Goal: Task Accomplishment & Management: Manage account settings

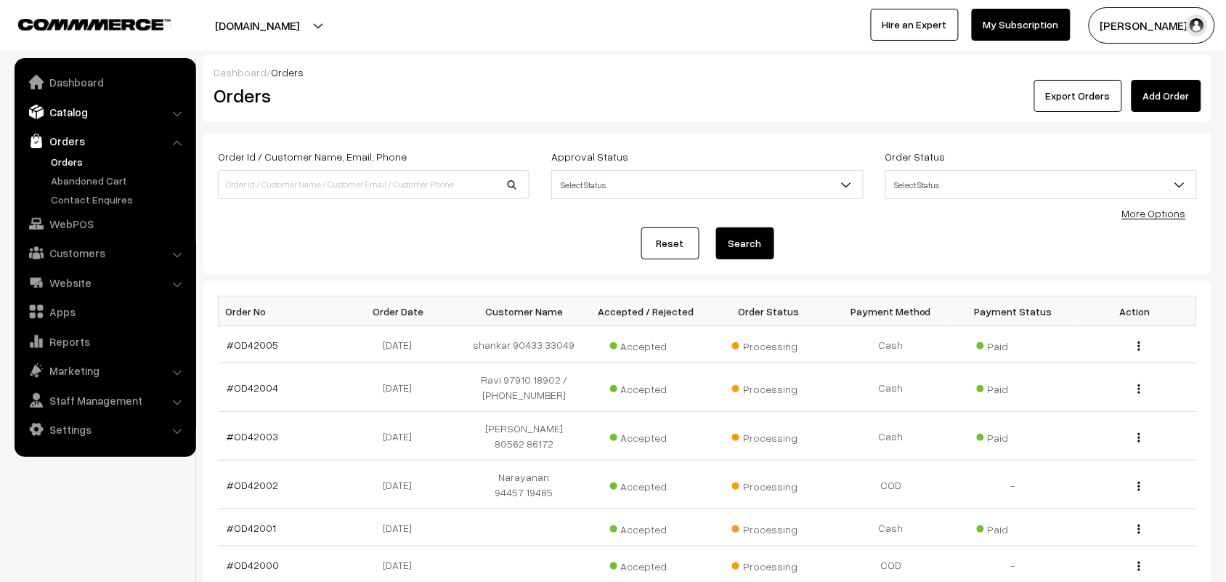
click at [71, 118] on link "Catalog" at bounding box center [104, 112] width 173 height 26
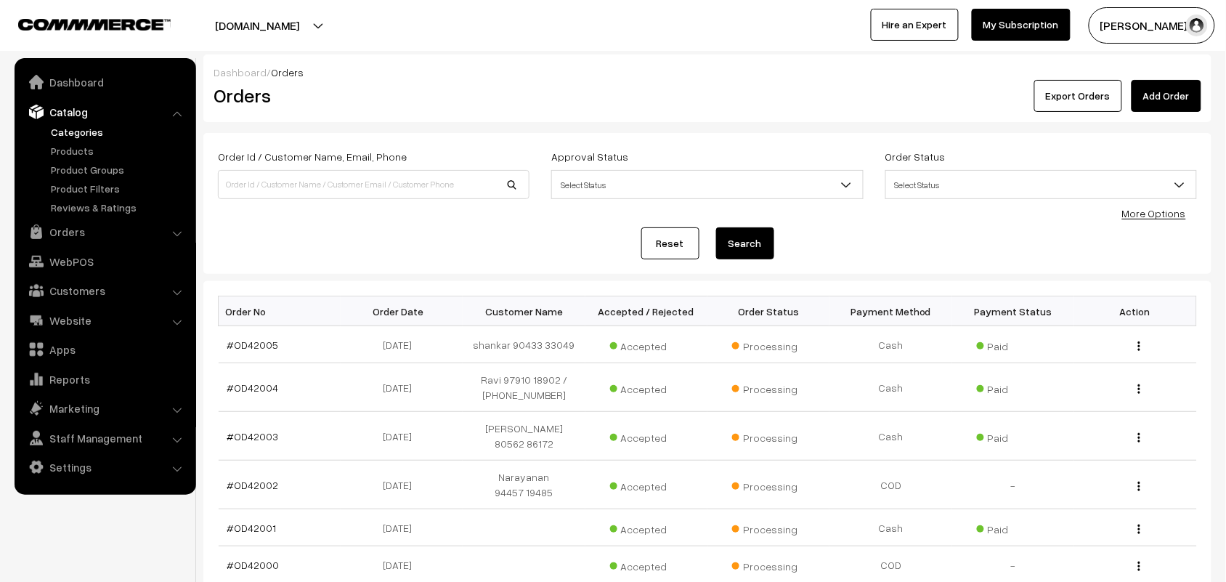
click at [69, 138] on link "Categories" at bounding box center [119, 131] width 144 height 15
click at [69, 146] on link "Products" at bounding box center [119, 150] width 144 height 15
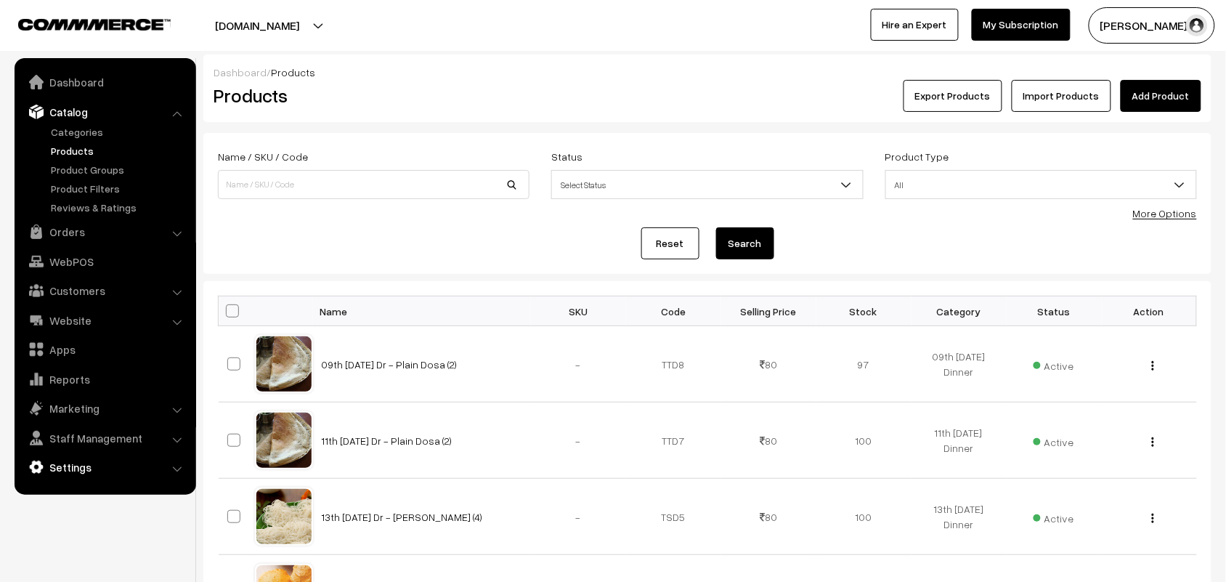
click at [68, 467] on link "Settings" at bounding box center [104, 467] width 173 height 26
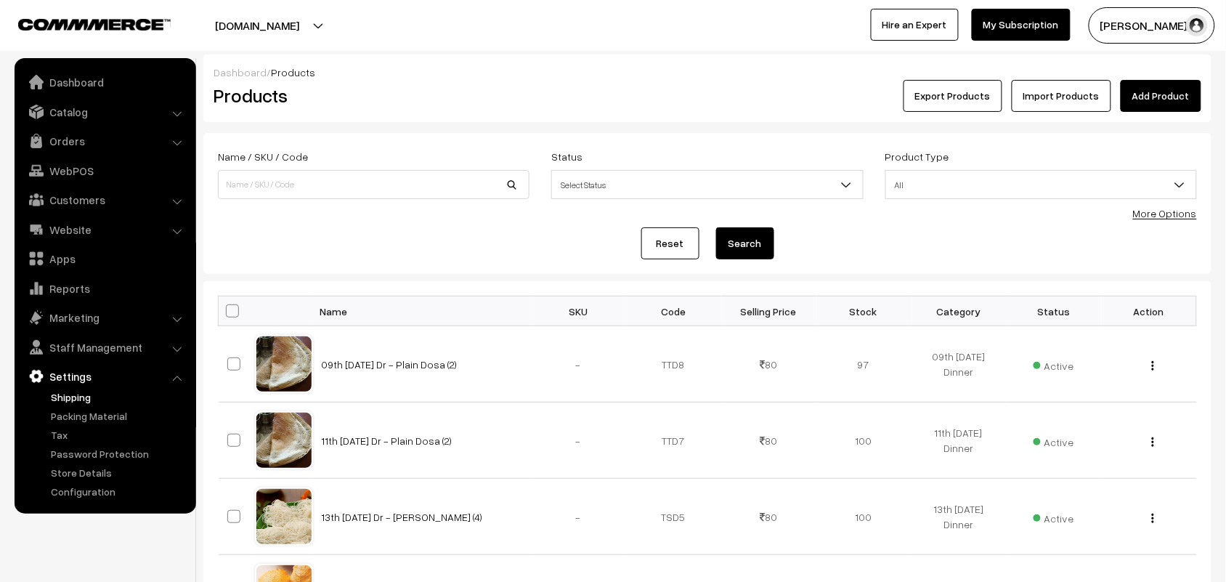
click at [71, 394] on link "Shipping" at bounding box center [119, 396] width 144 height 15
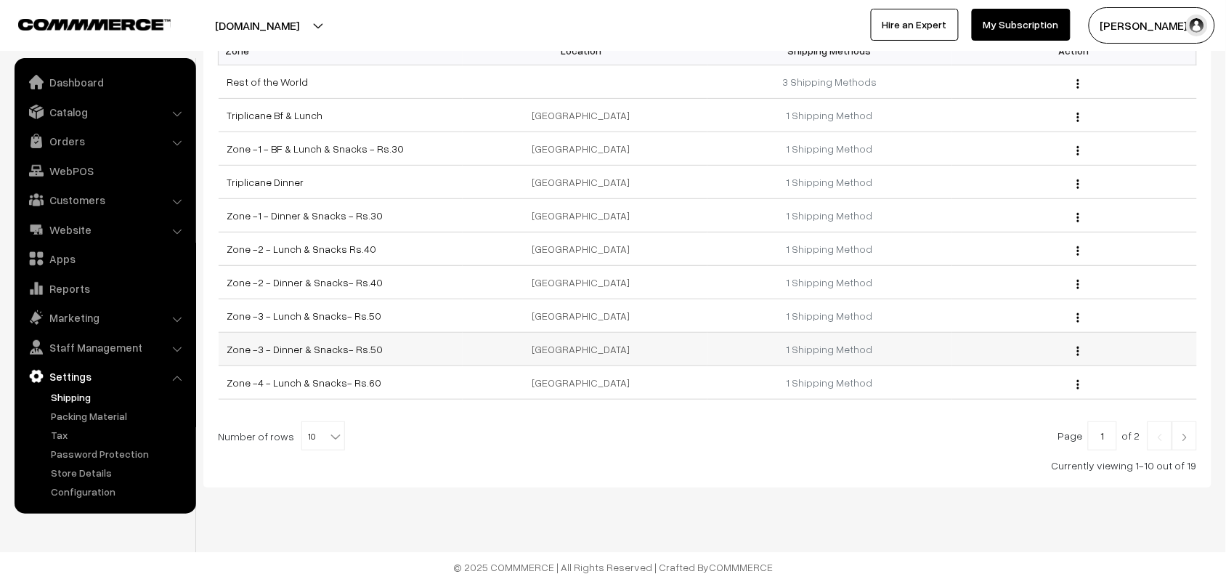
scroll to position [115, 0]
click at [328, 431] on b at bounding box center [335, 436] width 15 height 15
select select "100"
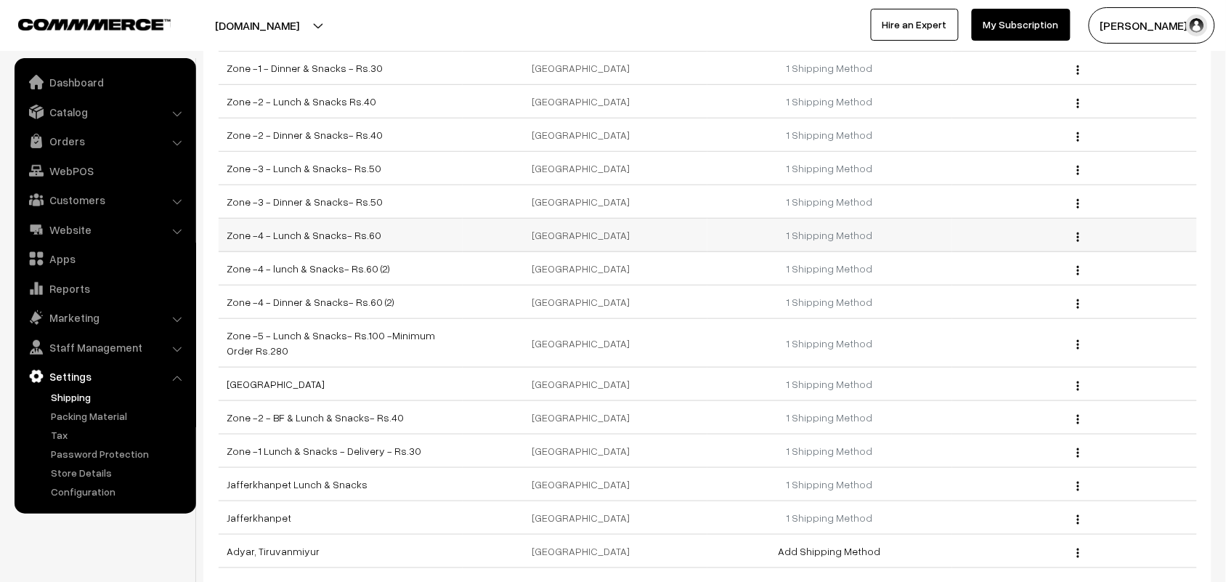
scroll to position [396, 0]
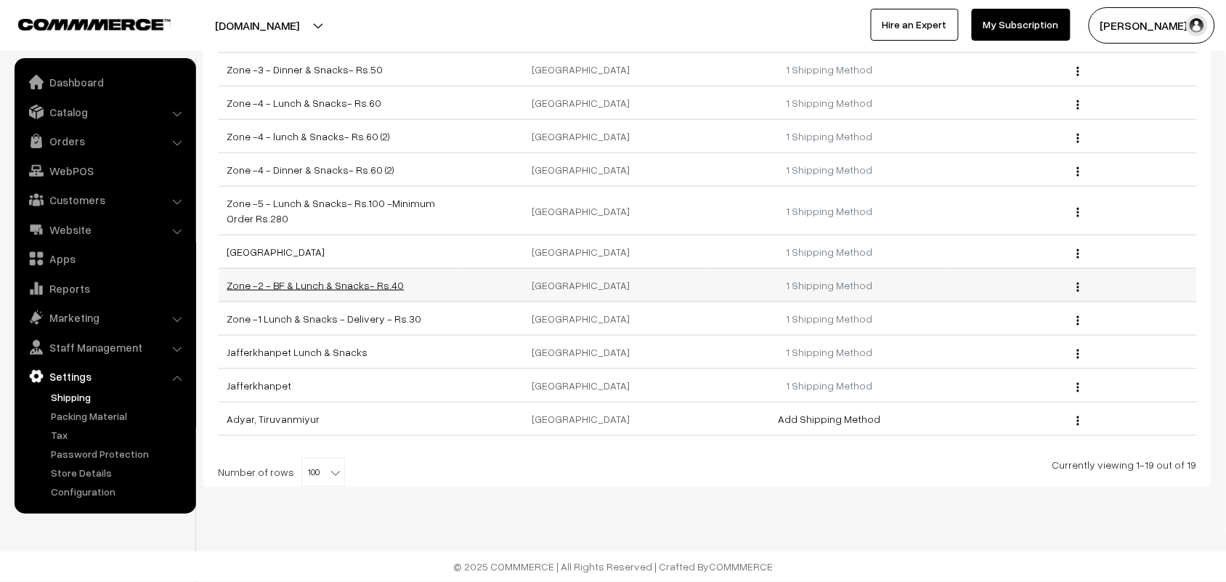
click at [312, 284] on link "Zone -2 - BF & Lunch & Snacks- Rs.40" at bounding box center [315, 285] width 177 height 12
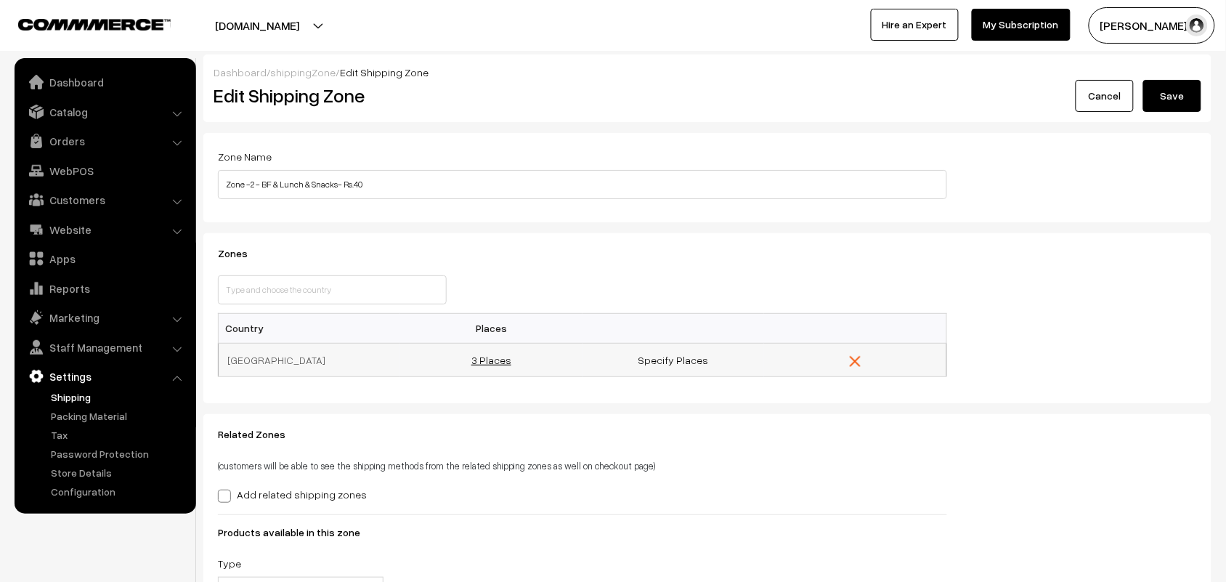
click at [489, 361] on link "3 Places" at bounding box center [491, 360] width 40 height 12
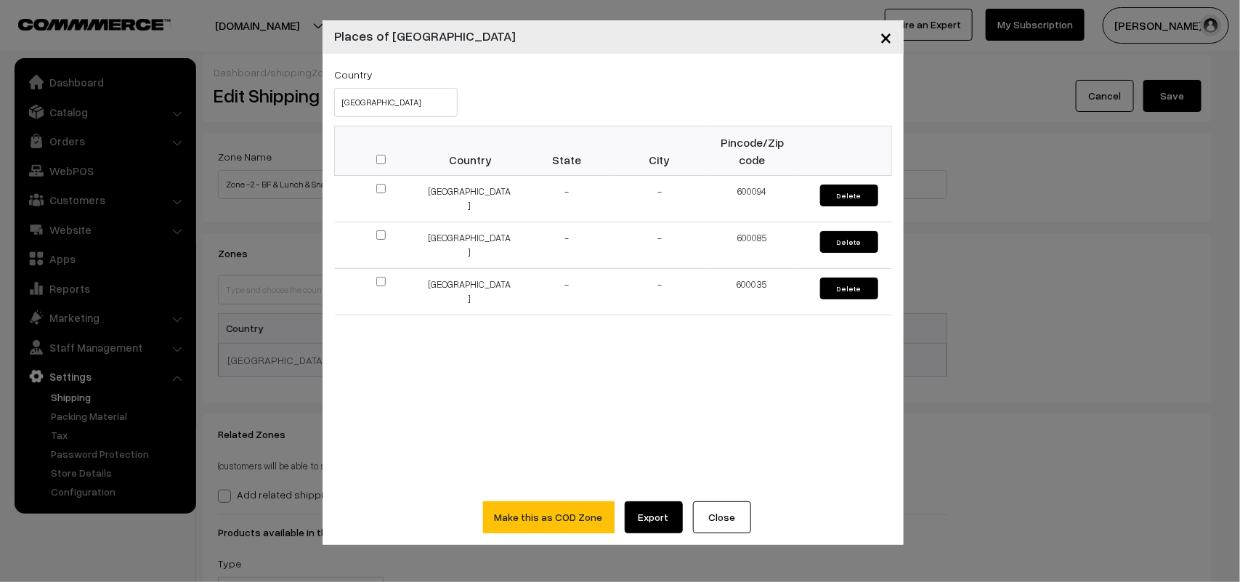
click at [892, 44] on button "×" at bounding box center [886, 37] width 36 height 45
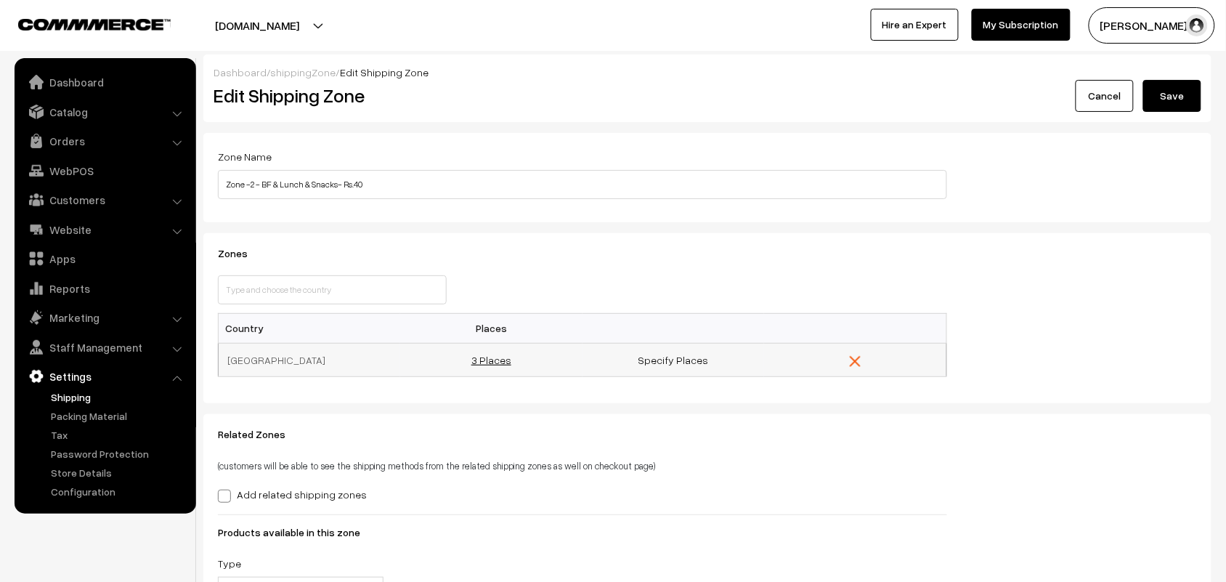
click at [487, 360] on link "3 Places" at bounding box center [491, 360] width 40 height 12
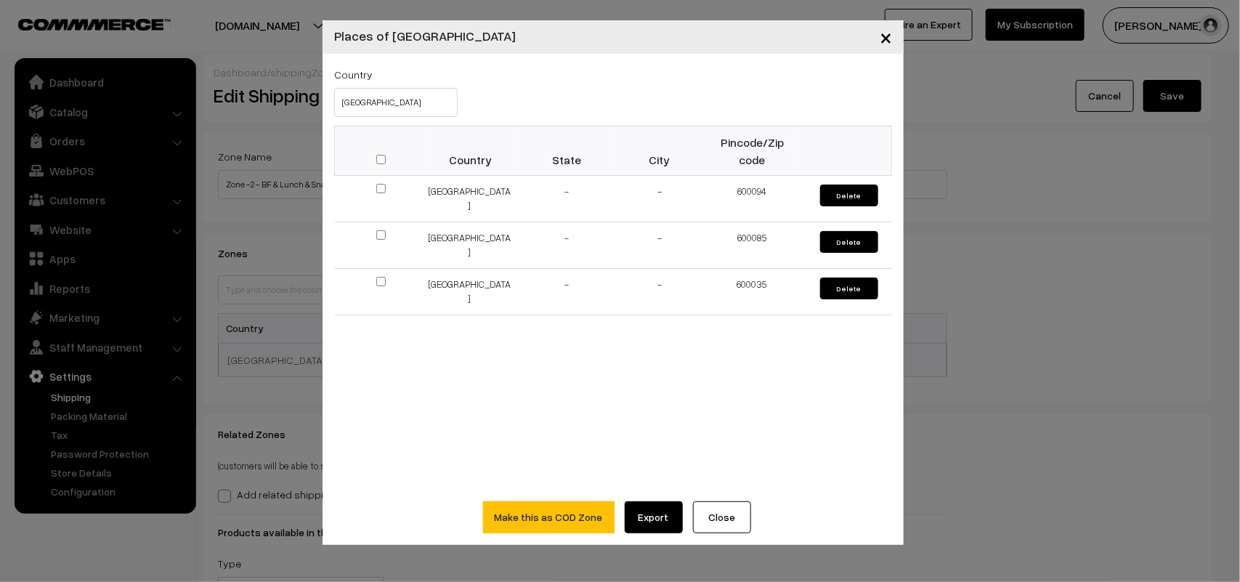
click at [886, 45] on span "×" at bounding box center [886, 36] width 12 height 27
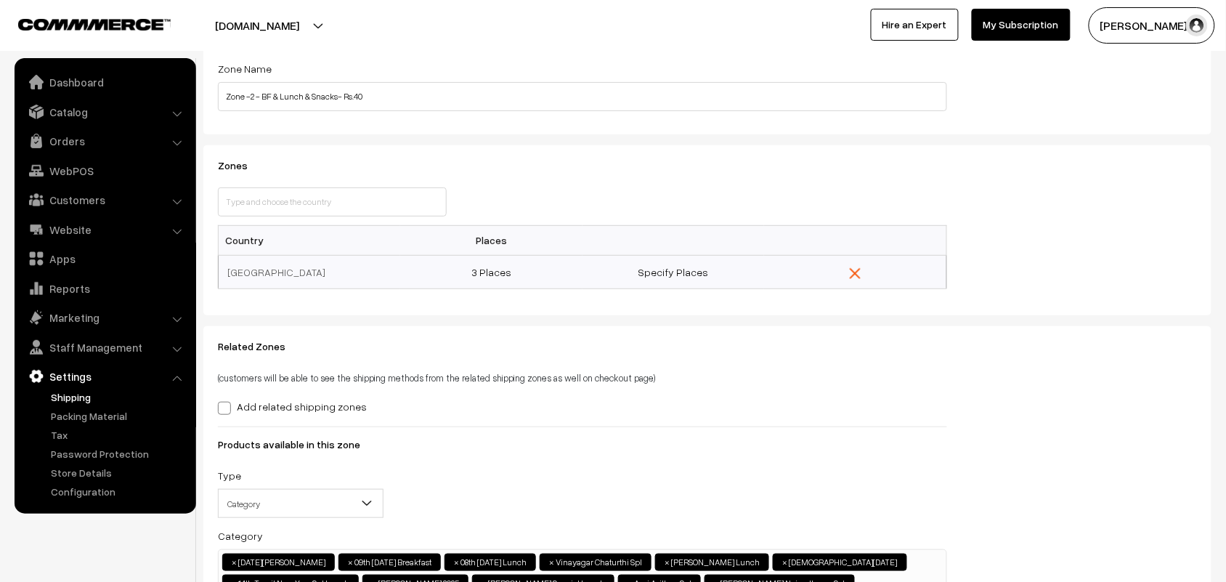
scroll to position [182, 0]
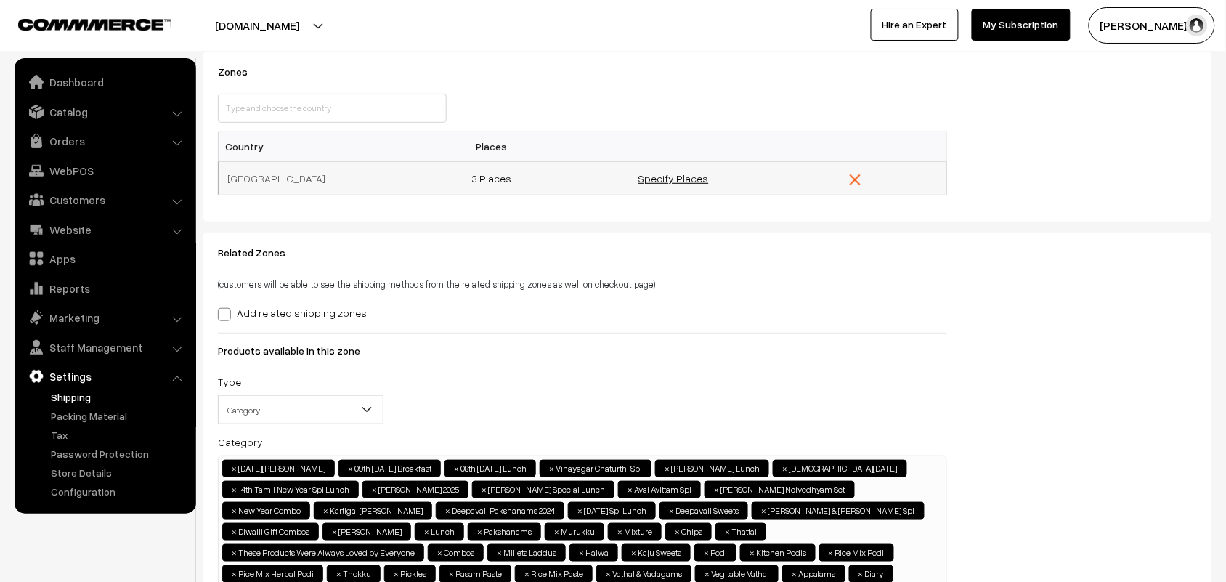
click at [680, 174] on link "Specify Places" at bounding box center [673, 178] width 70 height 12
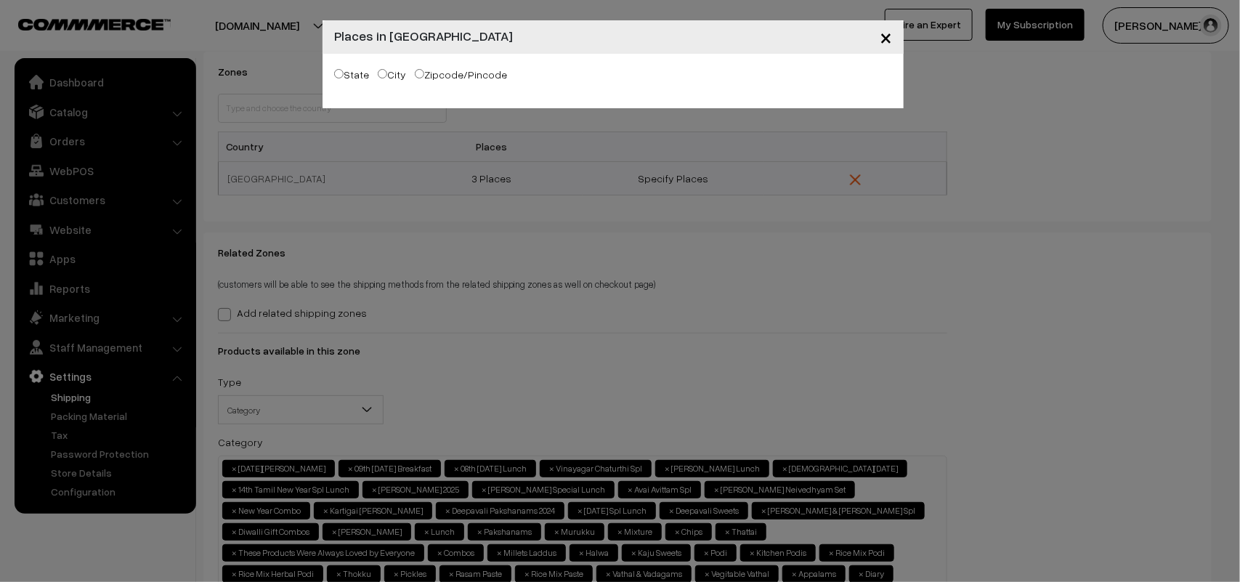
click at [880, 33] on span "×" at bounding box center [886, 36] width 12 height 27
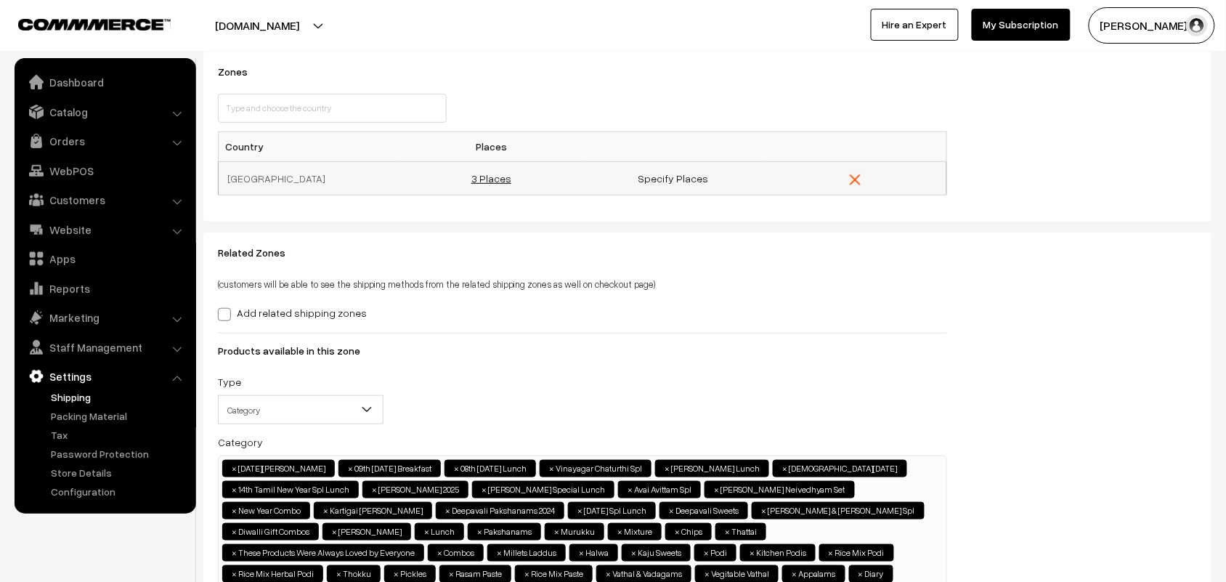
click at [492, 179] on link "3 Places" at bounding box center [491, 178] width 40 height 12
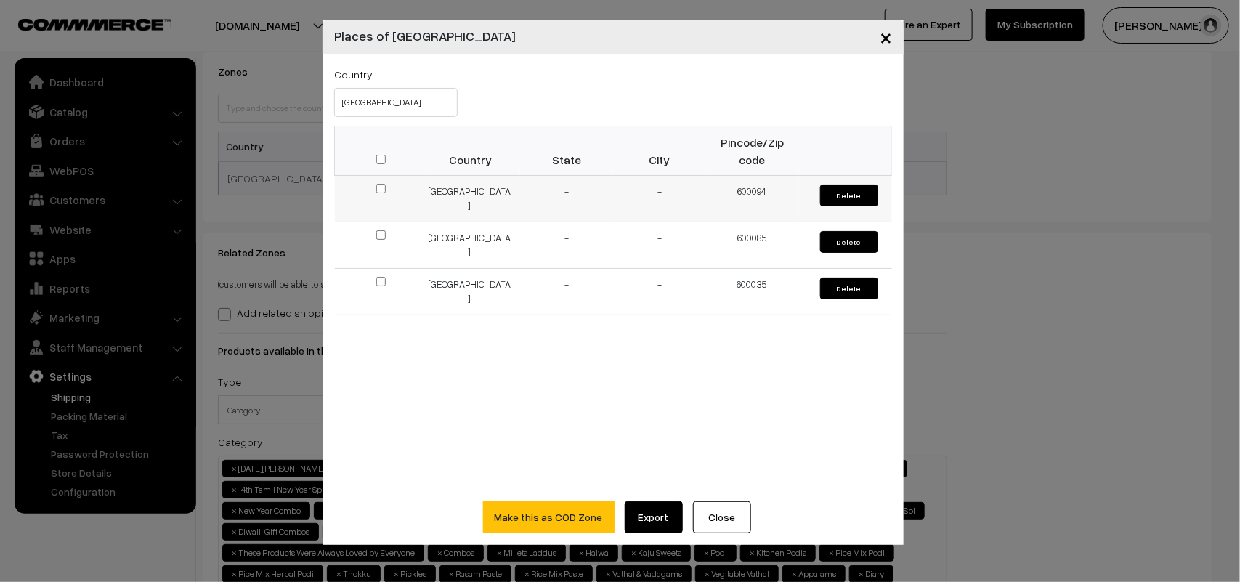
click at [847, 197] on button "Delete" at bounding box center [849, 195] width 58 height 22
click at [718, 507] on button "Close" at bounding box center [722, 517] width 58 height 32
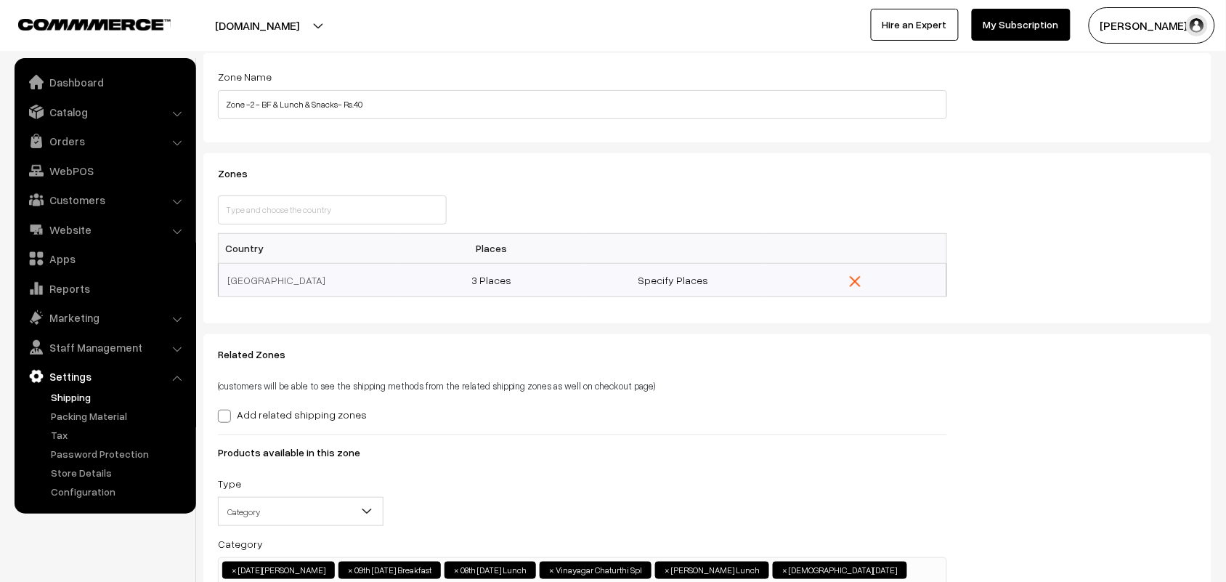
scroll to position [0, 0]
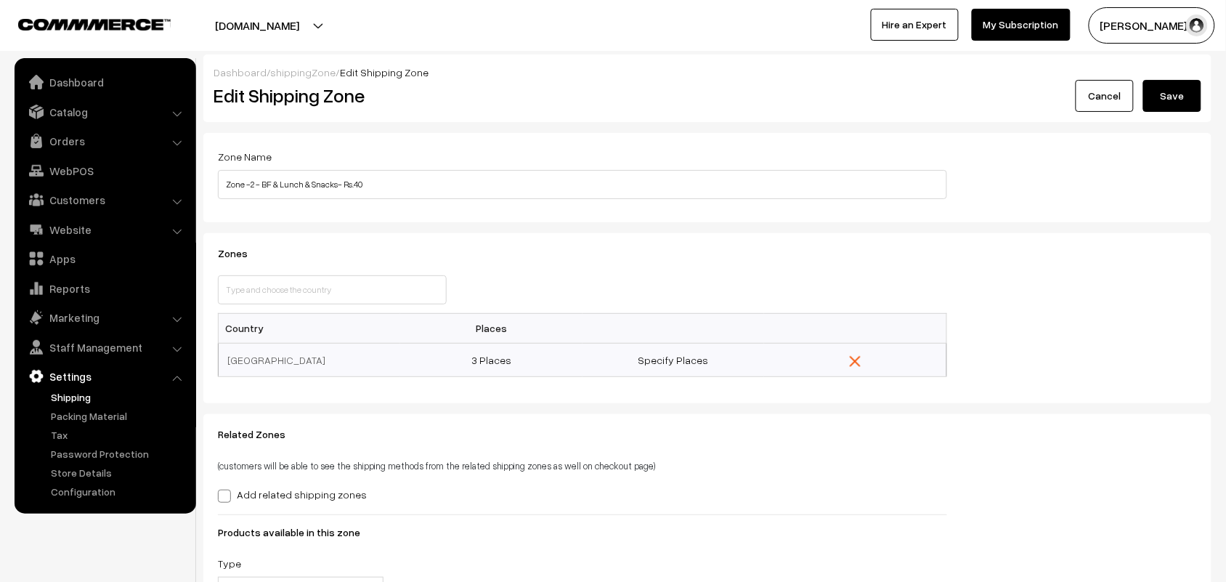
click at [1192, 89] on button "Save" at bounding box center [1172, 96] width 58 height 32
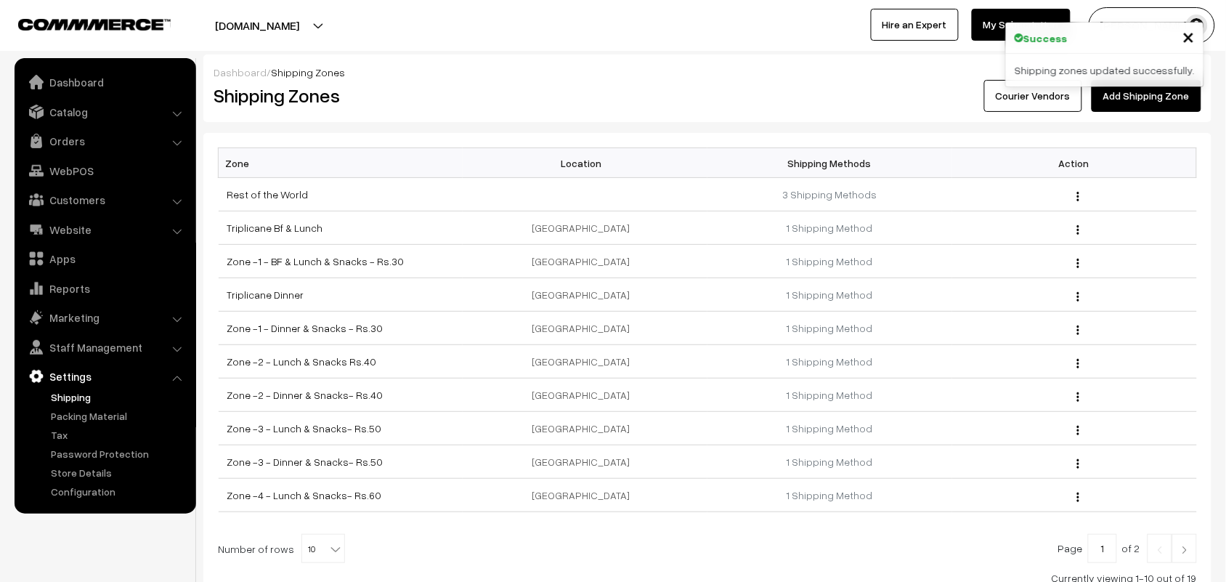
click at [312, 541] on span "10" at bounding box center [323, 549] width 42 height 29
select select "50"
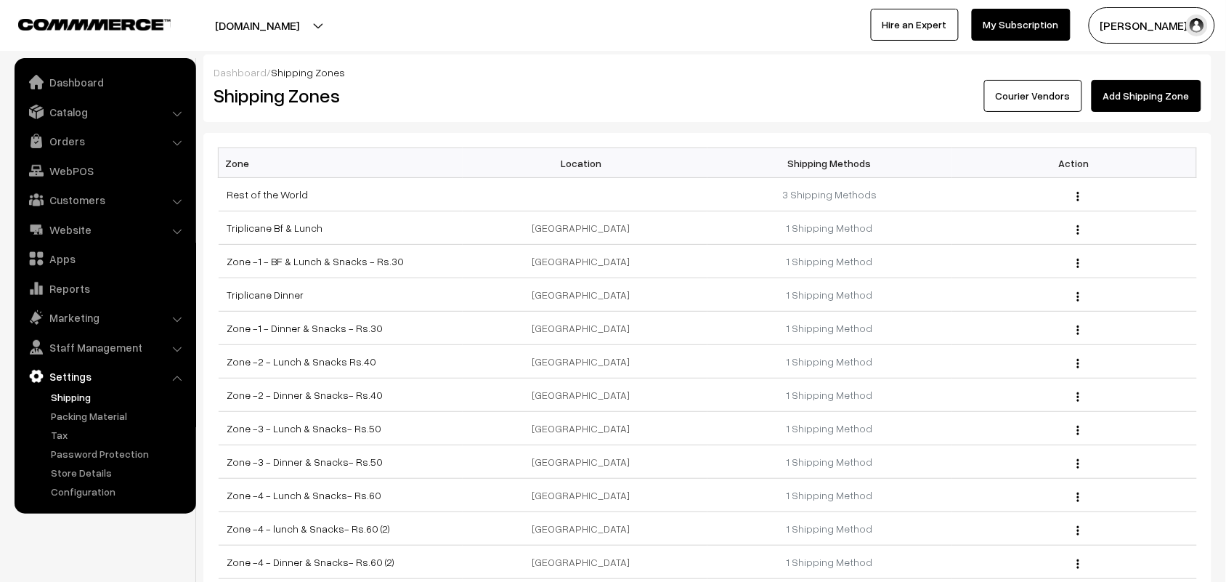
click at [328, 367] on link "Zone -2 - Lunch & Snacks Rs.40" at bounding box center [302, 361] width 150 height 12
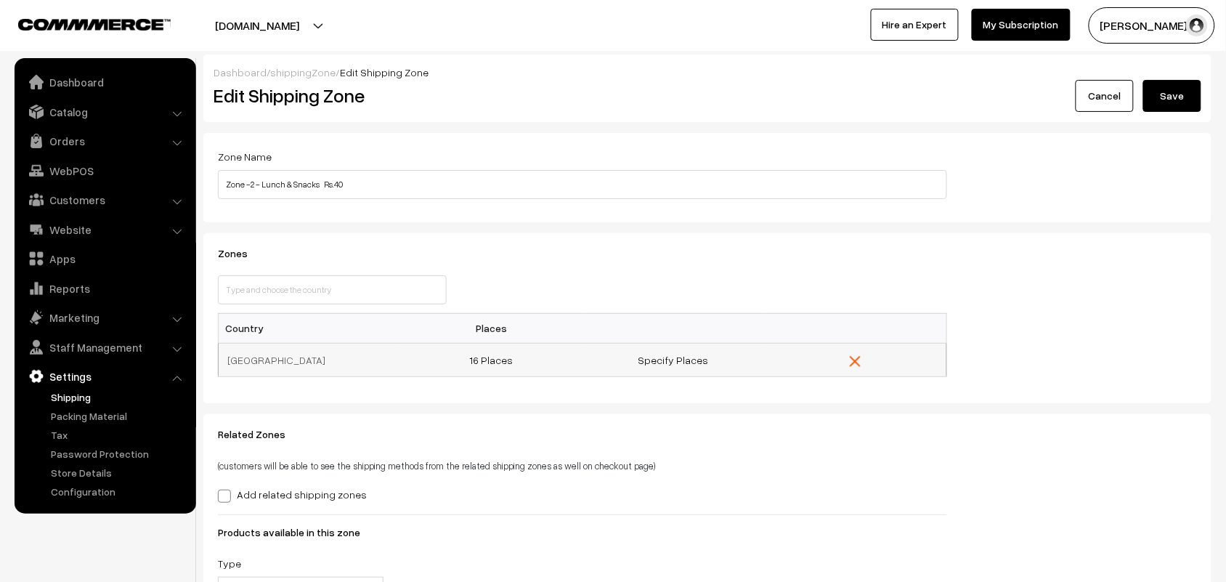
click at [495, 368] on td "16 Places" at bounding box center [491, 359] width 182 height 33
click at [495, 360] on link "16 Places" at bounding box center [491, 360] width 44 height 12
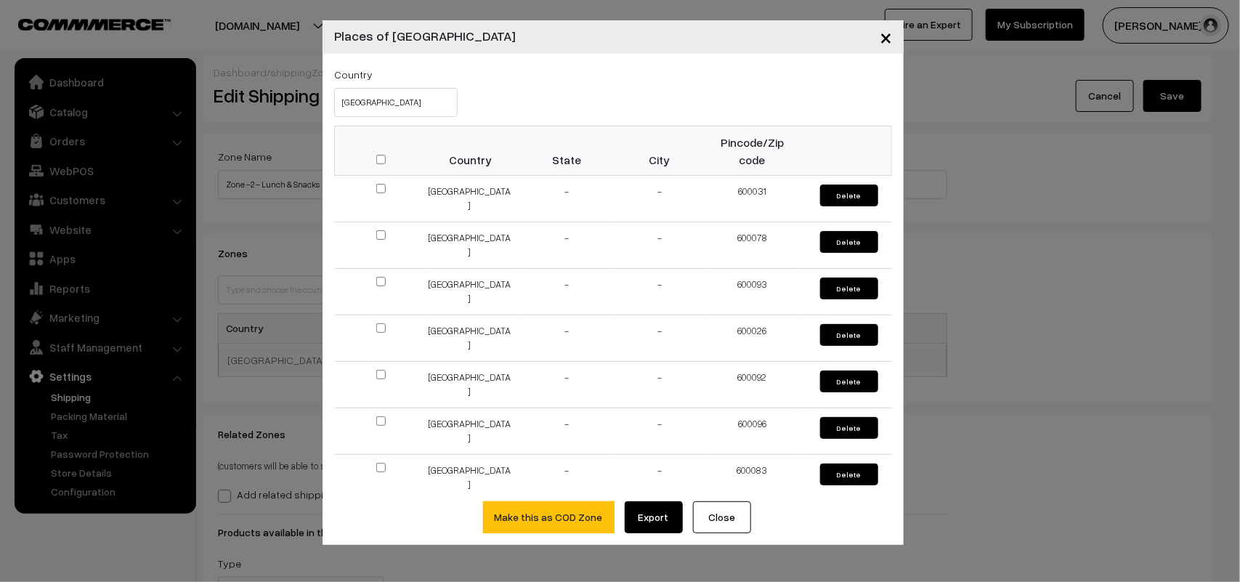
click at [896, 35] on button "×" at bounding box center [886, 37] width 36 height 45
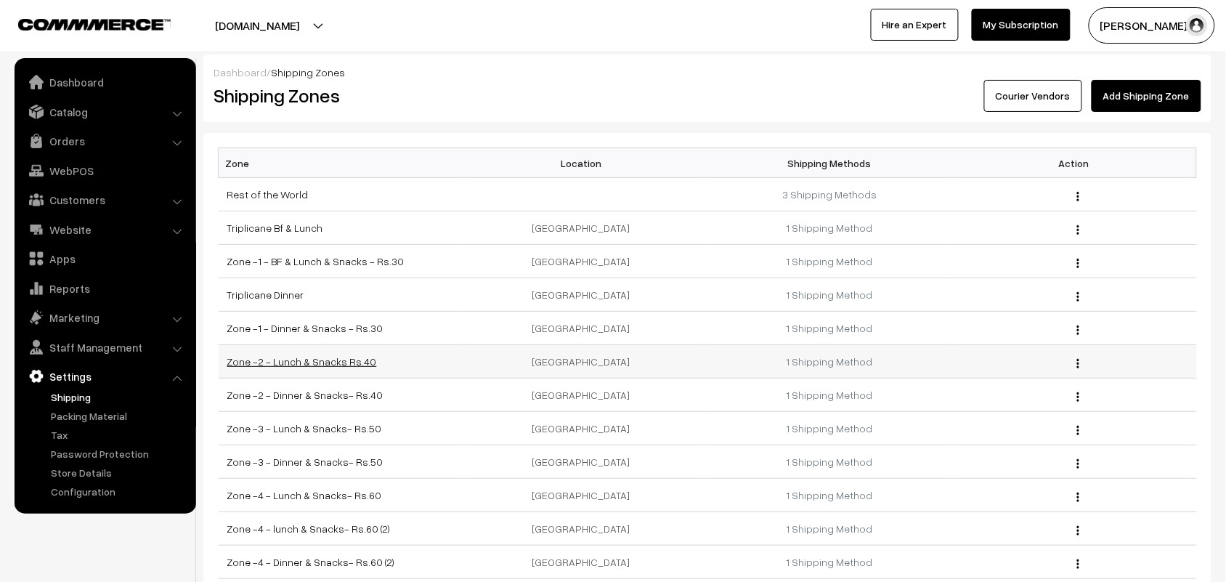
click at [339, 358] on link "Zone -2 - Lunch & Snacks Rs.40" at bounding box center [302, 361] width 150 height 12
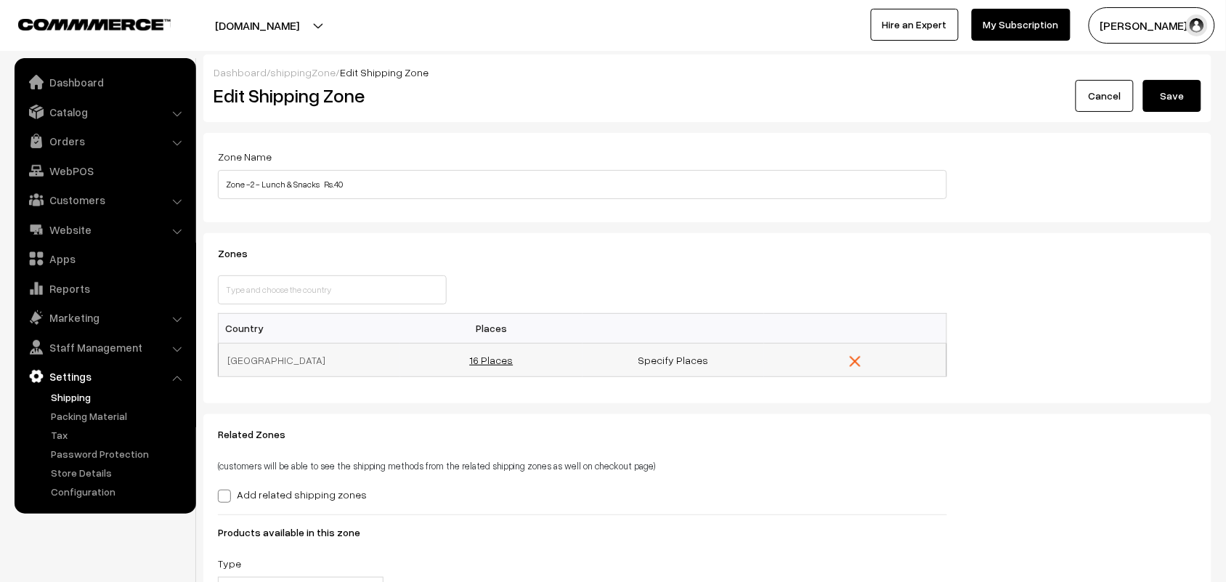
click at [495, 361] on link "16 Places" at bounding box center [491, 360] width 44 height 12
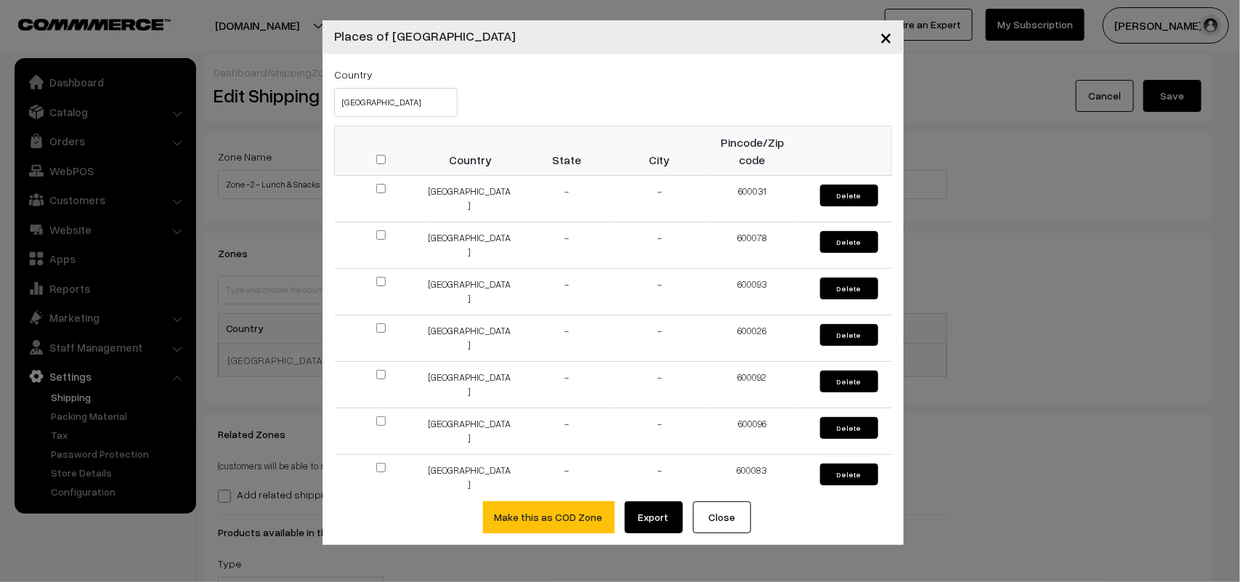
click at [892, 31] on button "×" at bounding box center [886, 37] width 36 height 45
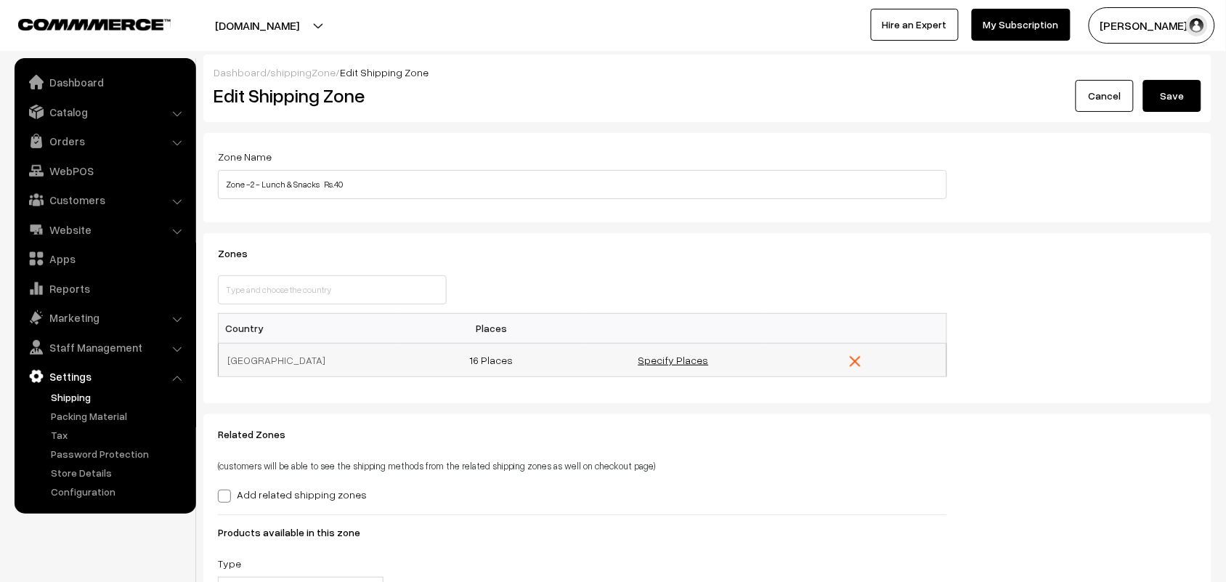
click at [683, 358] on link "Specify Places" at bounding box center [673, 360] width 70 height 12
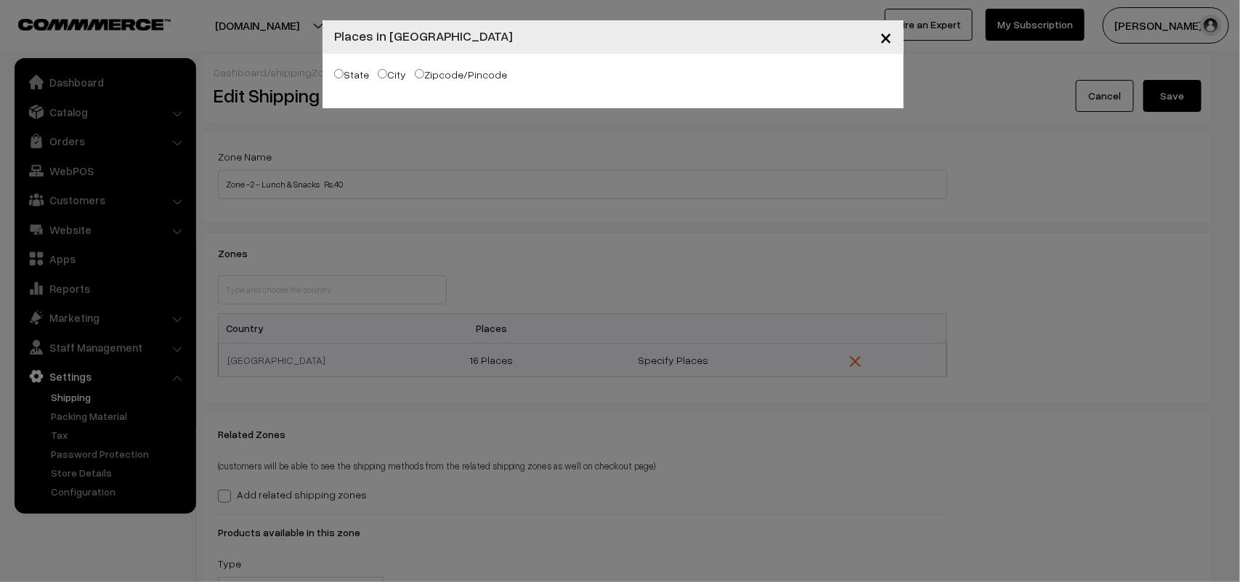
click at [437, 78] on label "Zipcode/Pincode" at bounding box center [461, 74] width 92 height 15
click at [424, 78] on input "Zipcode/Pincode" at bounding box center [419, 73] width 9 height 9
radio input "true"
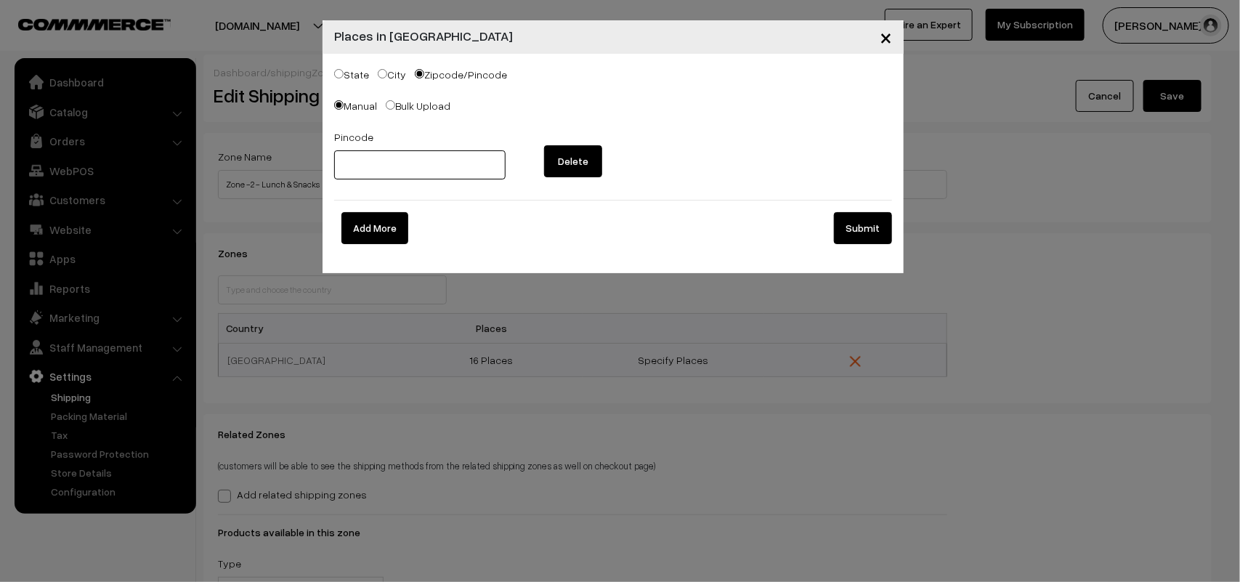
click at [367, 160] on input "text" at bounding box center [419, 164] width 171 height 29
type input "600094"
click at [864, 223] on button "Submit" at bounding box center [863, 228] width 58 height 32
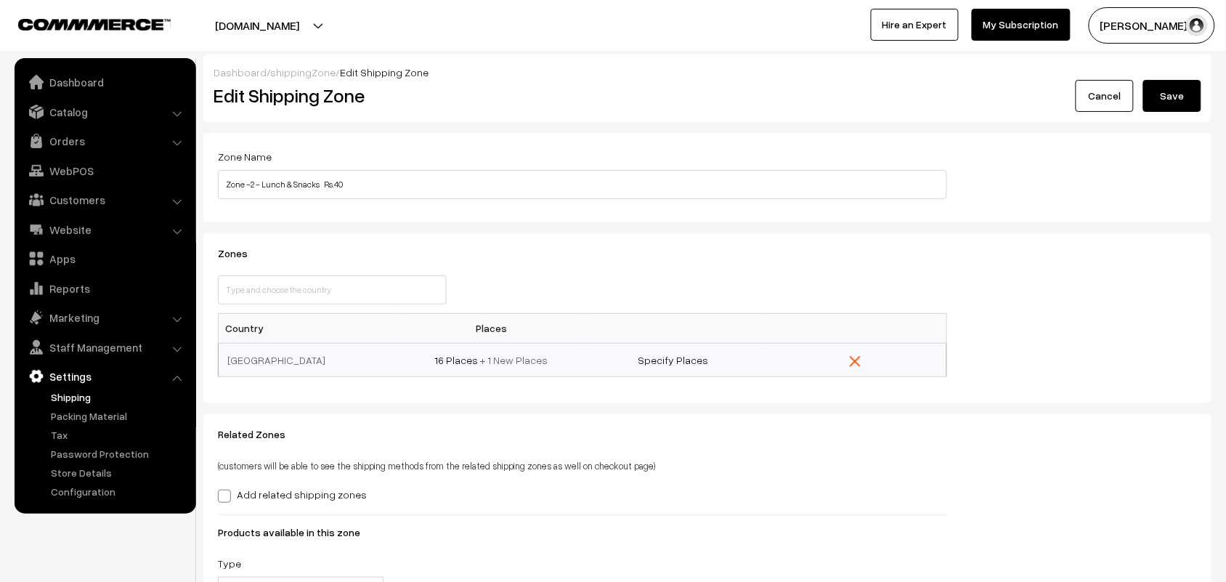
click at [1177, 88] on button "Save" at bounding box center [1172, 96] width 58 height 32
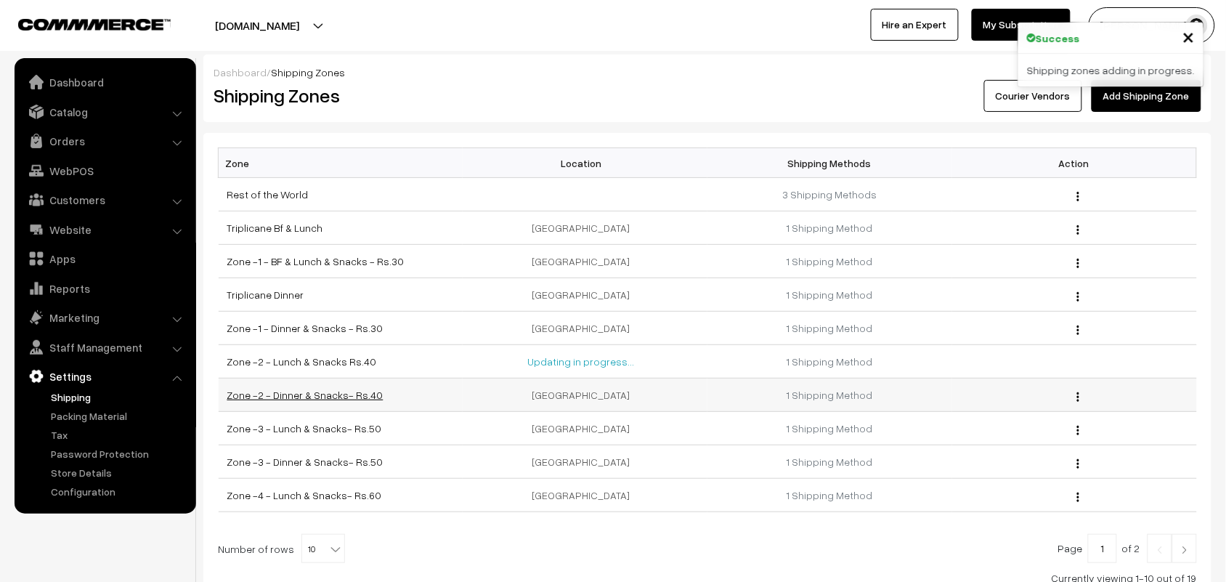
click at [333, 396] on link "Zone -2 - Dinner & Snacks- Rs.40" at bounding box center [305, 395] width 156 height 12
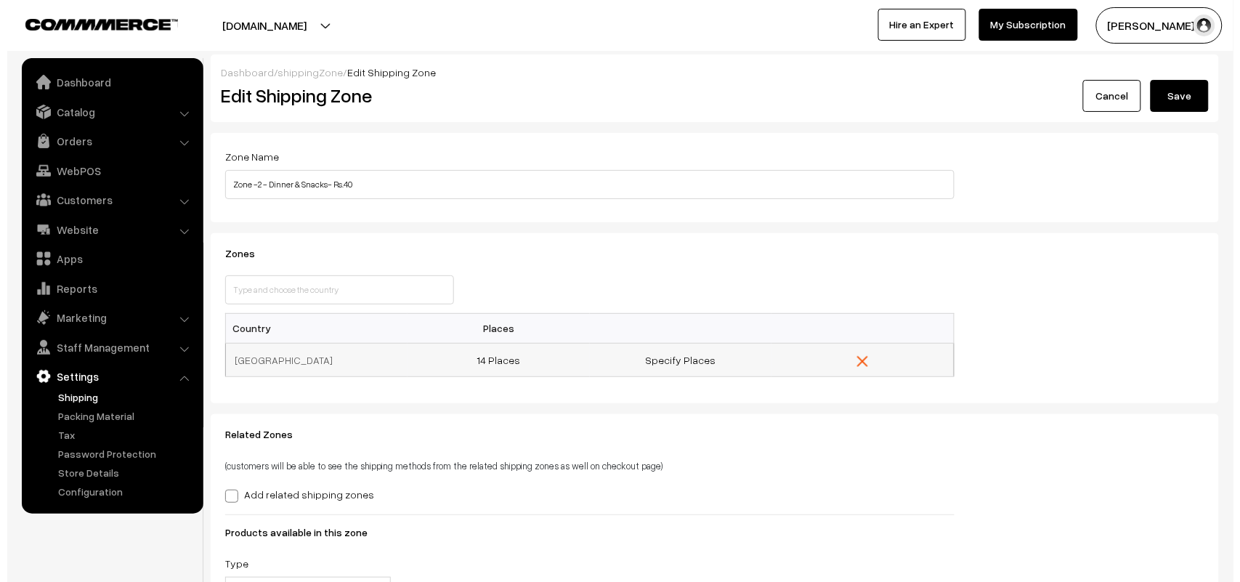
scroll to position [33, 0]
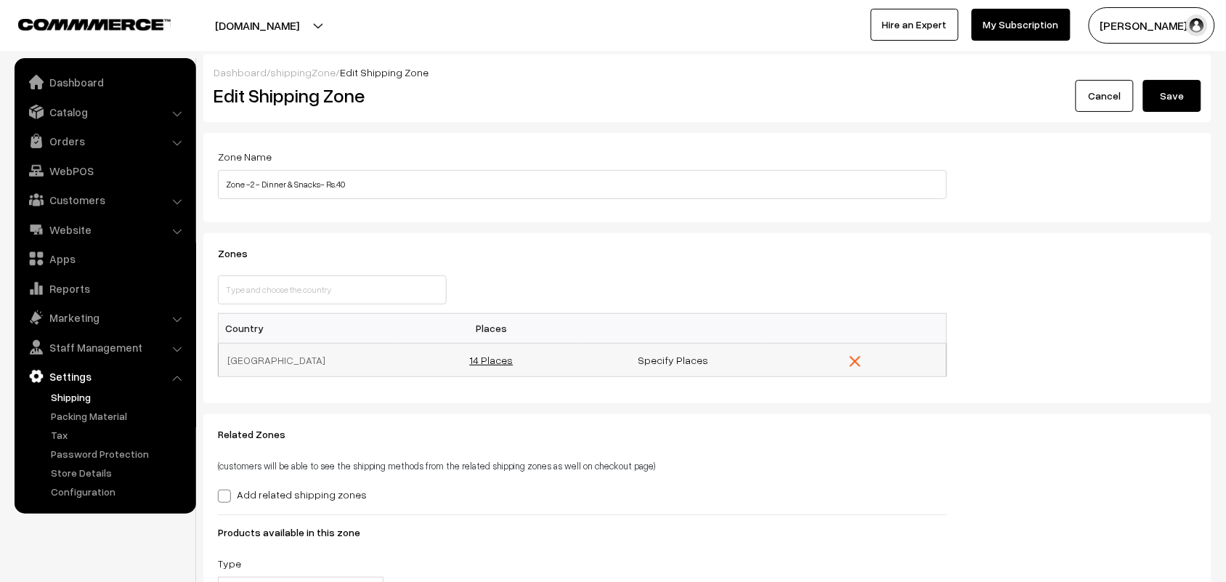
click at [489, 357] on link "14 Places" at bounding box center [491, 360] width 44 height 12
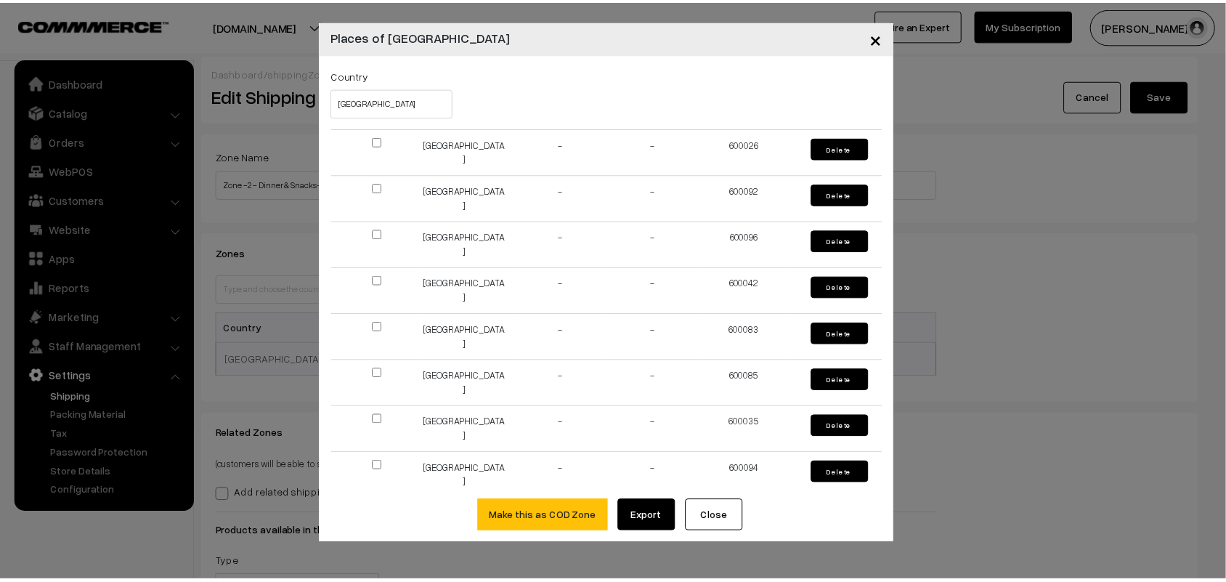
scroll to position [0, 0]
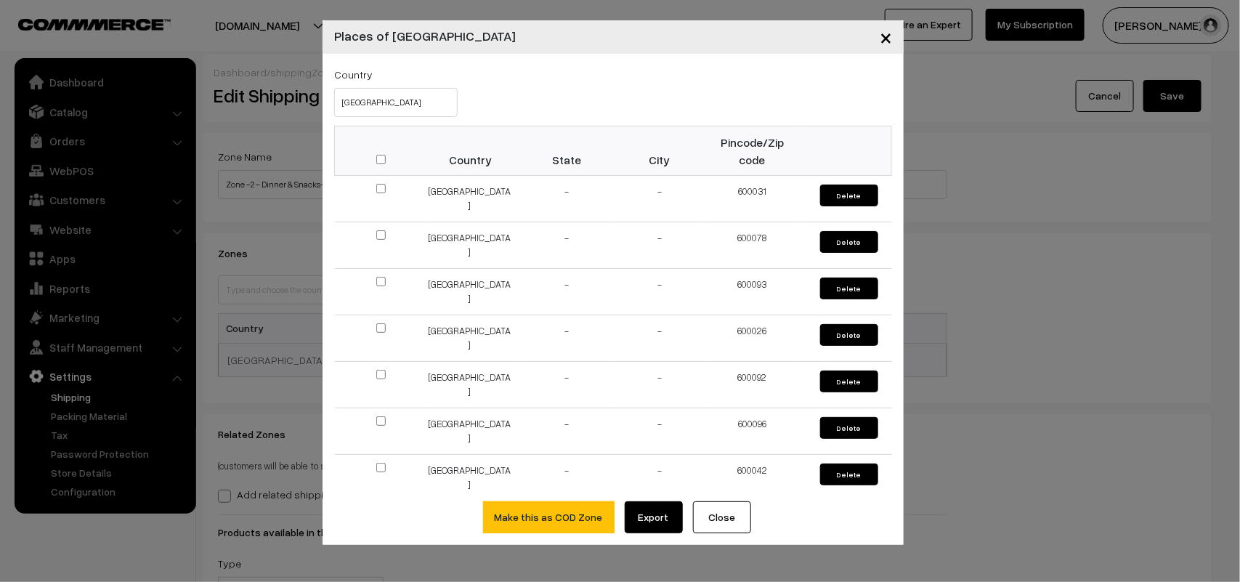
click at [890, 31] on span "×" at bounding box center [886, 36] width 12 height 27
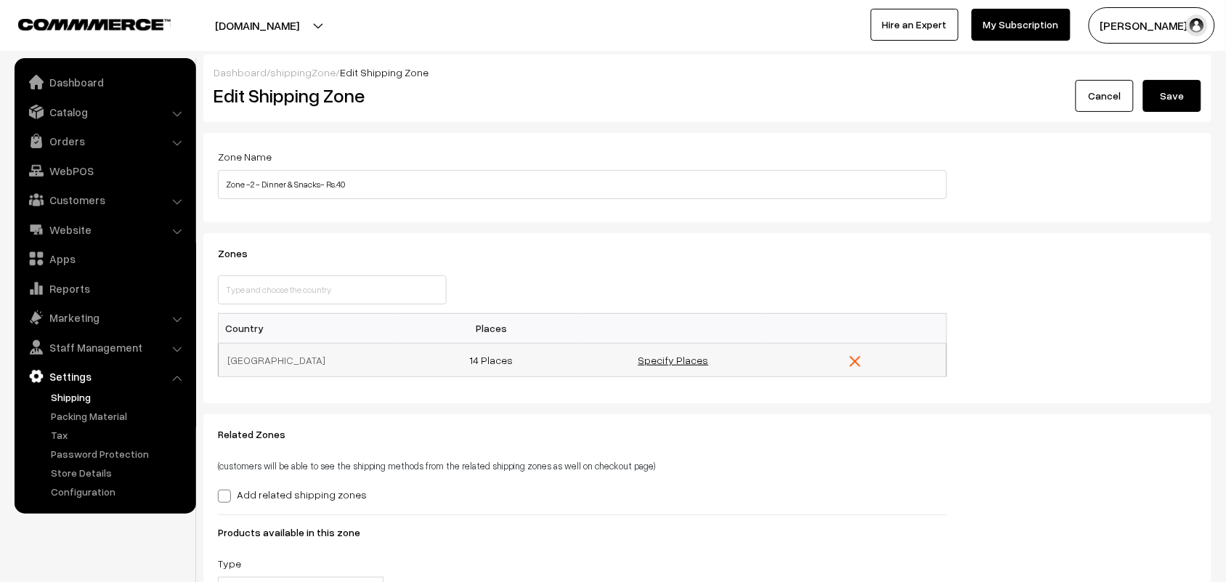
click at [678, 361] on link "Specify Places" at bounding box center [673, 360] width 70 height 12
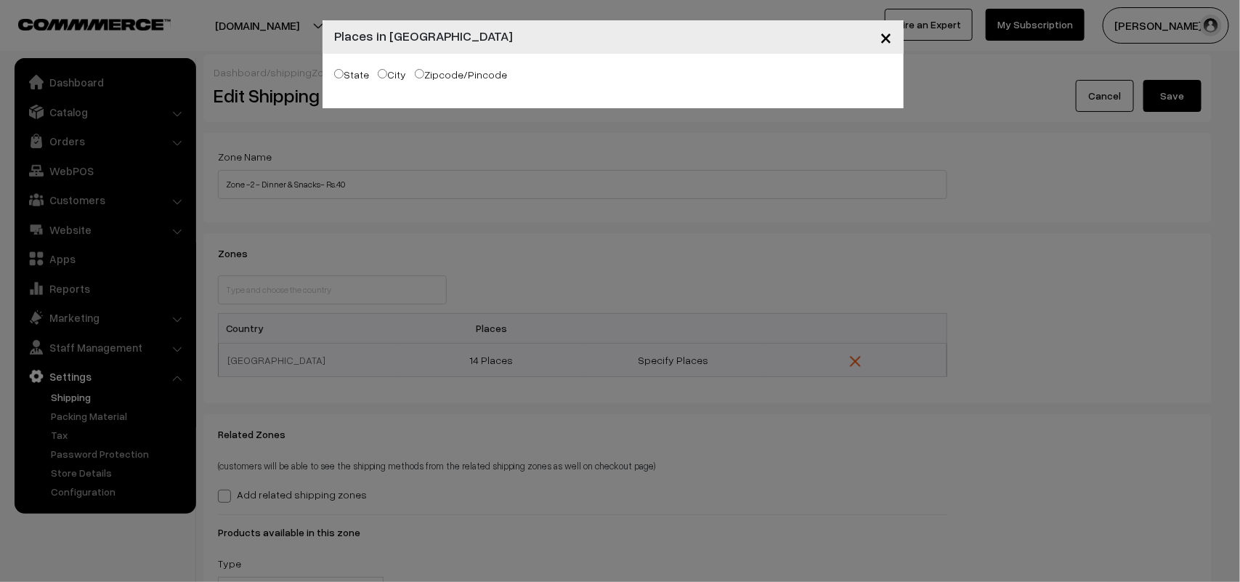
click at [429, 71] on label "Zipcode/Pincode" at bounding box center [461, 74] width 92 height 15
click at [424, 71] on input "Zipcode/Pincode" at bounding box center [419, 73] width 9 height 9
radio input "true"
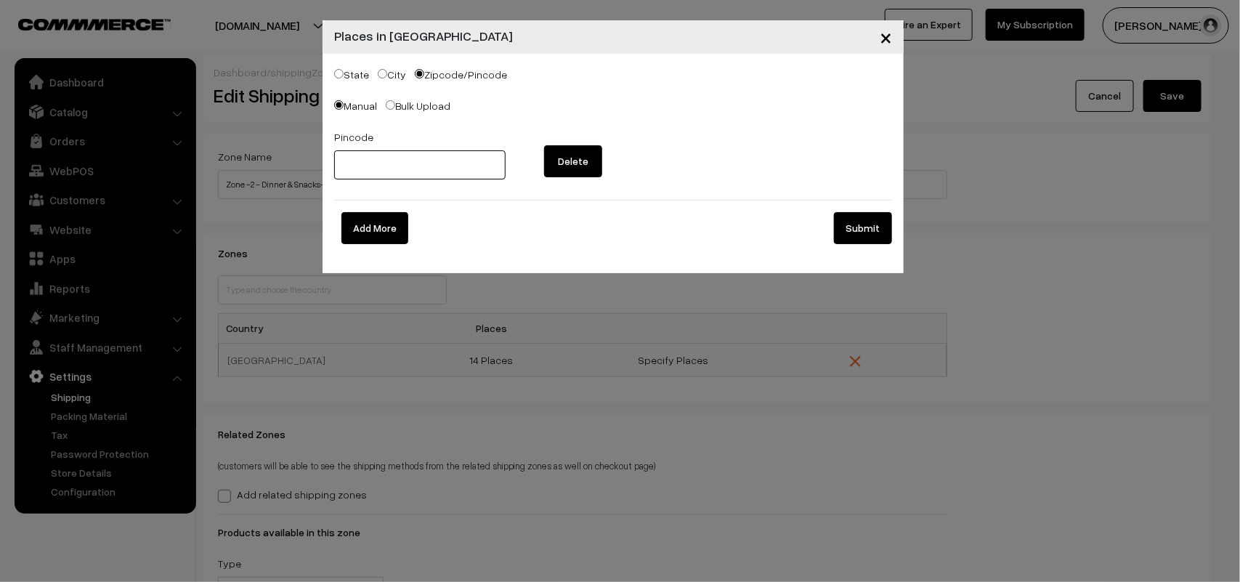
click at [381, 157] on input "text" at bounding box center [419, 164] width 171 height 29
type input "600094"
click at [879, 229] on button "Submit" at bounding box center [863, 228] width 58 height 32
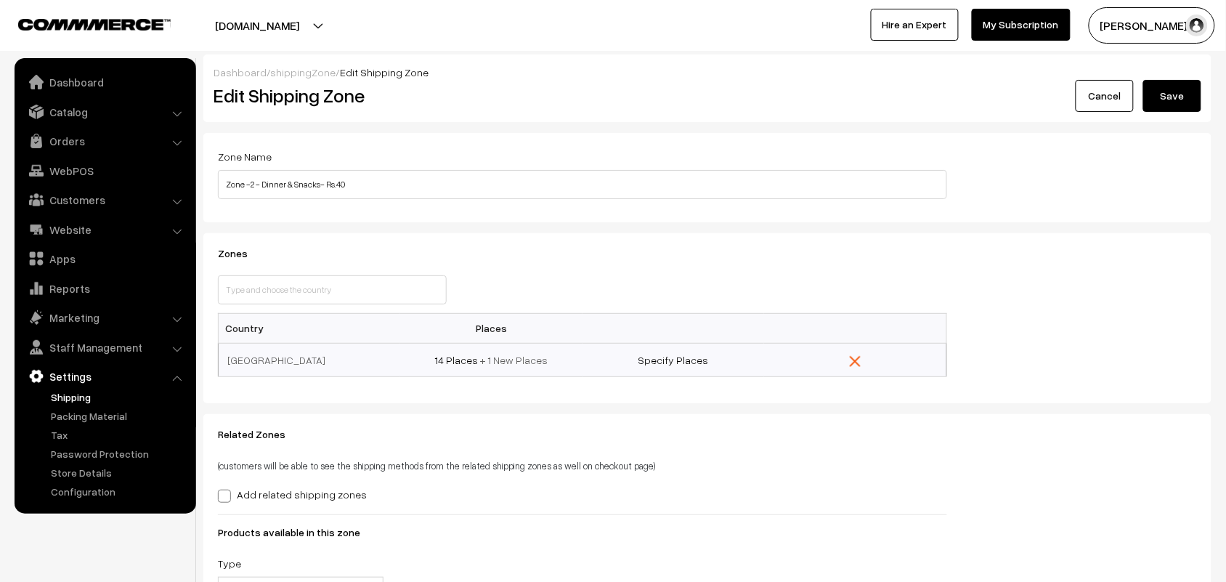
click at [1174, 102] on button "Save" at bounding box center [1172, 96] width 58 height 32
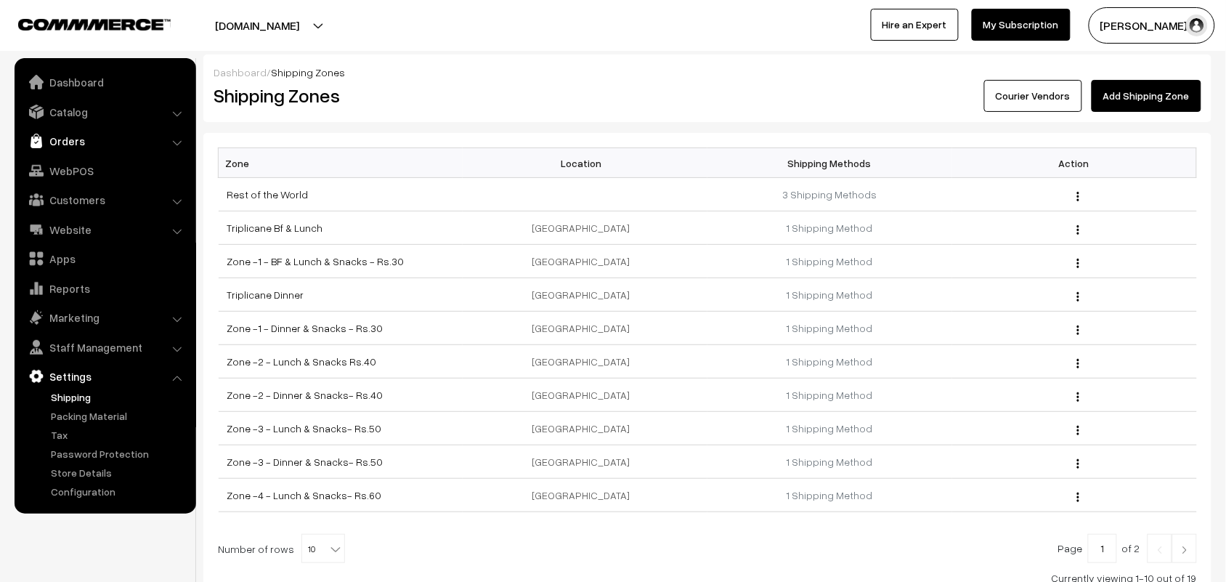
click at [52, 142] on link "Orders" at bounding box center [104, 141] width 173 height 26
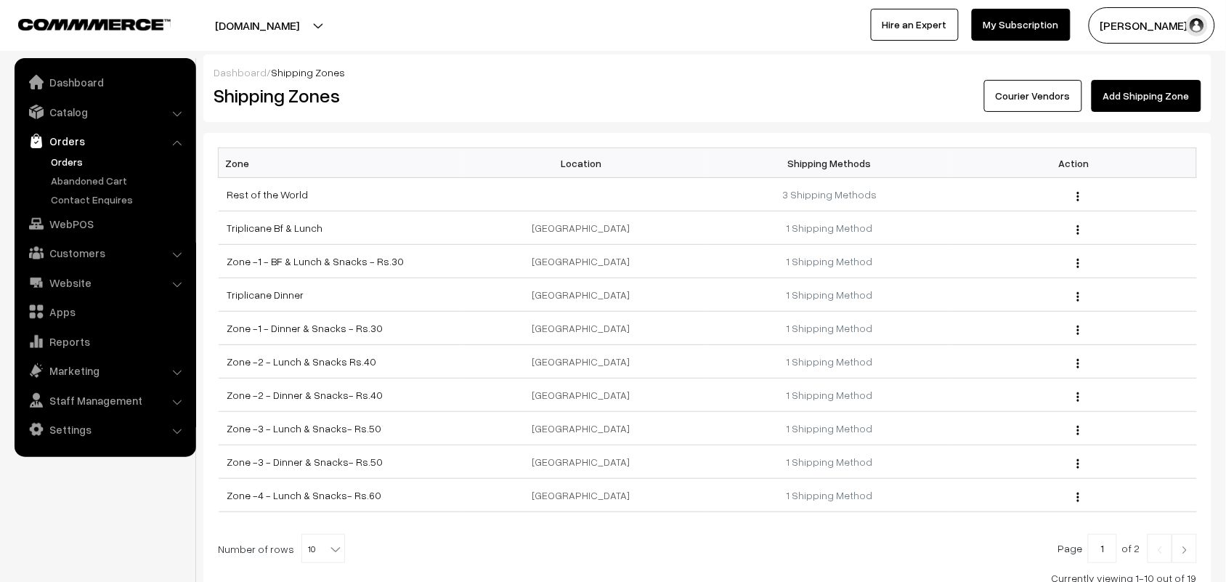
click at [75, 161] on link "Orders" at bounding box center [119, 161] width 144 height 15
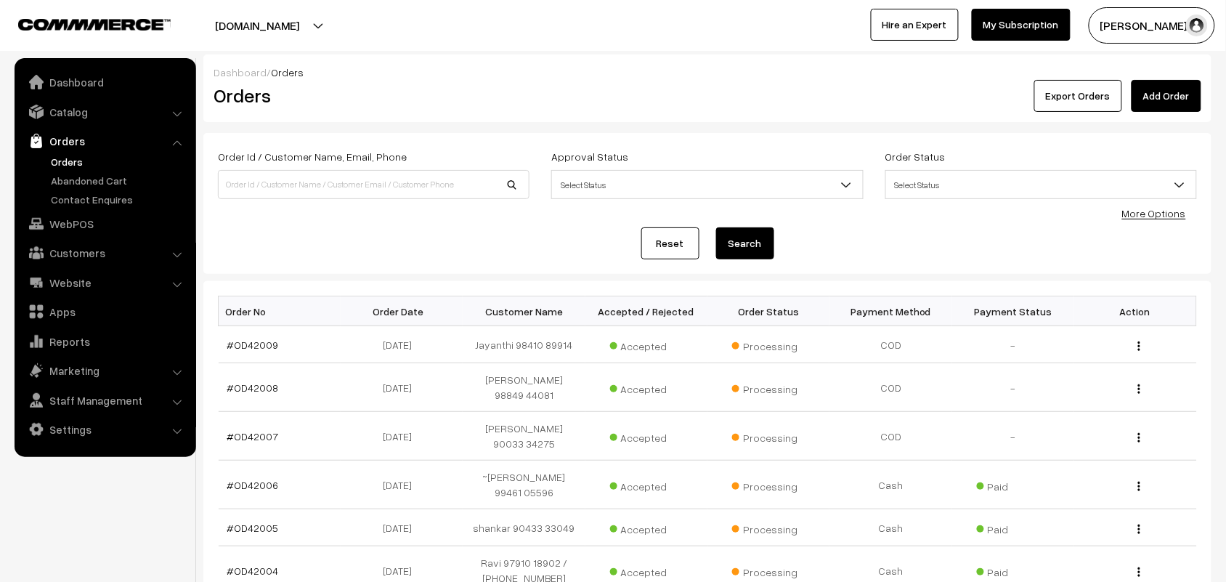
click at [75, 147] on link "Orders" at bounding box center [104, 141] width 173 height 26
click at [74, 154] on link "Orders" at bounding box center [119, 161] width 144 height 15
click at [75, 161] on link "Orders" at bounding box center [119, 161] width 144 height 15
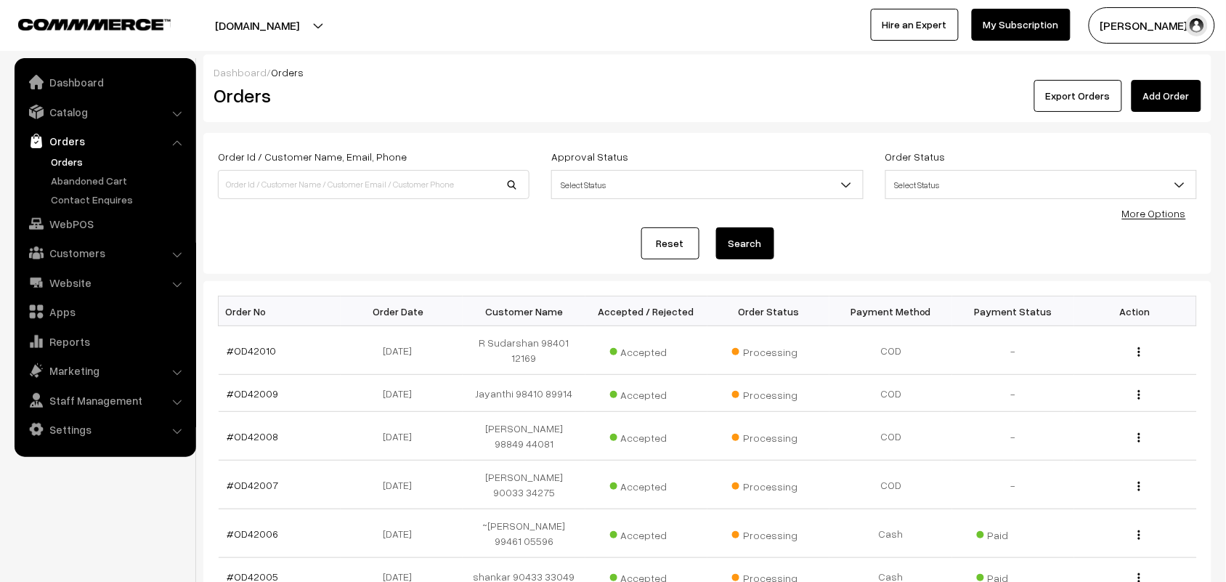
click at [51, 160] on link "Orders" at bounding box center [119, 161] width 144 height 15
click at [64, 158] on link "Orders" at bounding box center [119, 161] width 144 height 15
click at [67, 163] on link "Orders" at bounding box center [119, 161] width 144 height 15
click at [78, 162] on link "Orders" at bounding box center [119, 161] width 144 height 15
click at [84, 158] on link "Orders" at bounding box center [119, 161] width 144 height 15
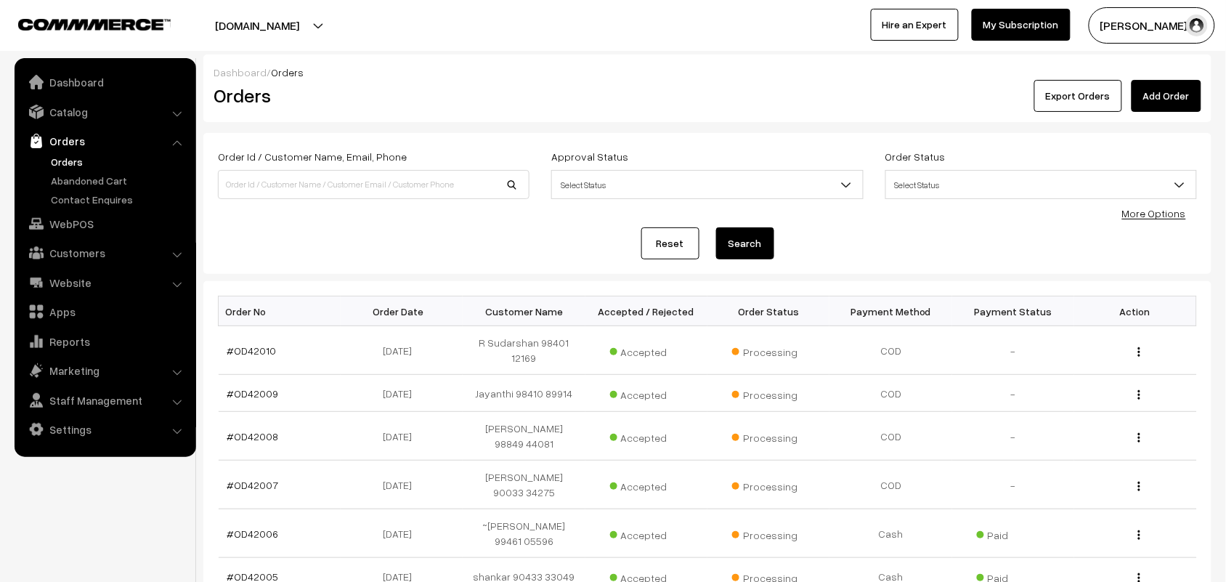
click at [69, 163] on link "Orders" at bounding box center [119, 161] width 144 height 15
